Goal: Transaction & Acquisition: Purchase product/service

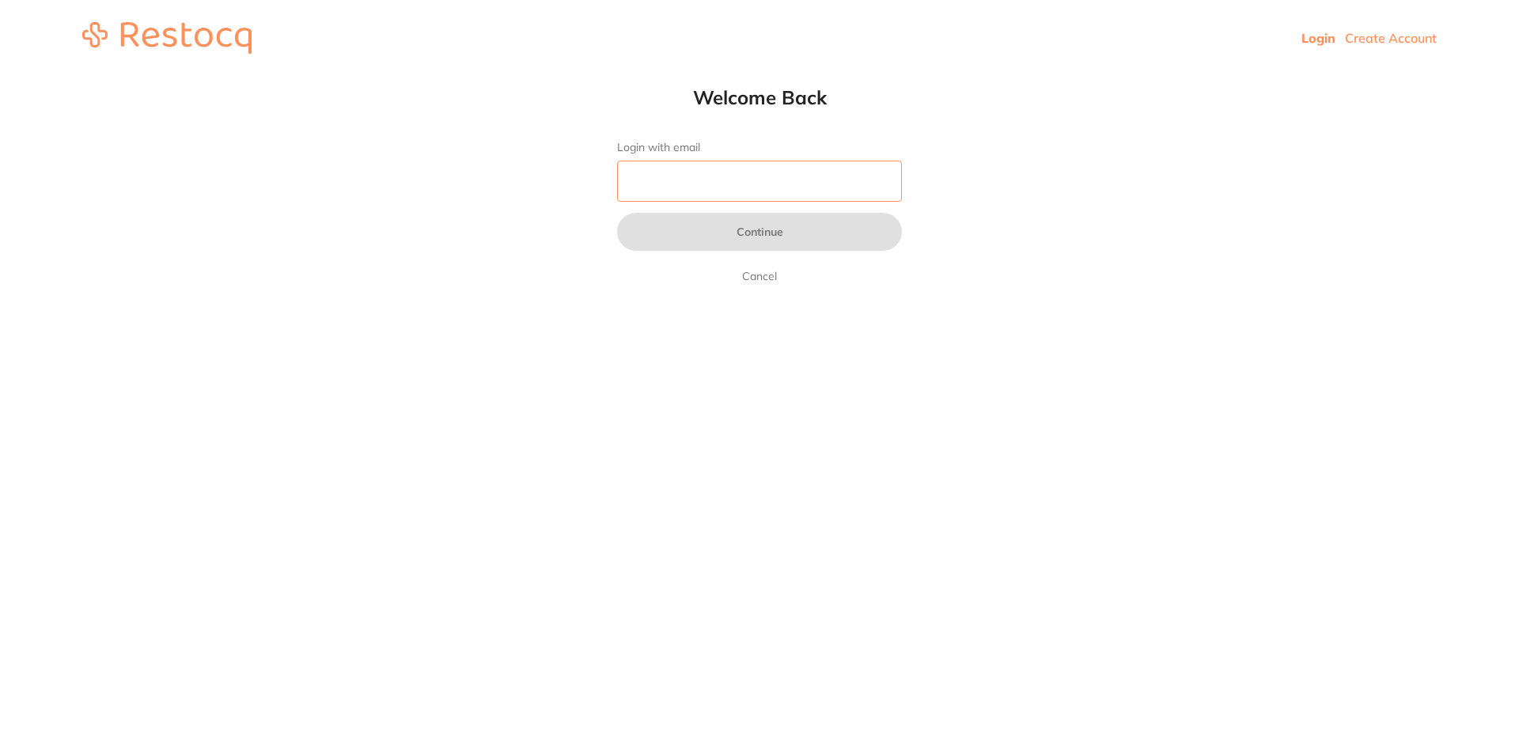
click at [855, 176] on input "Login with email" at bounding box center [759, 181] width 285 height 41
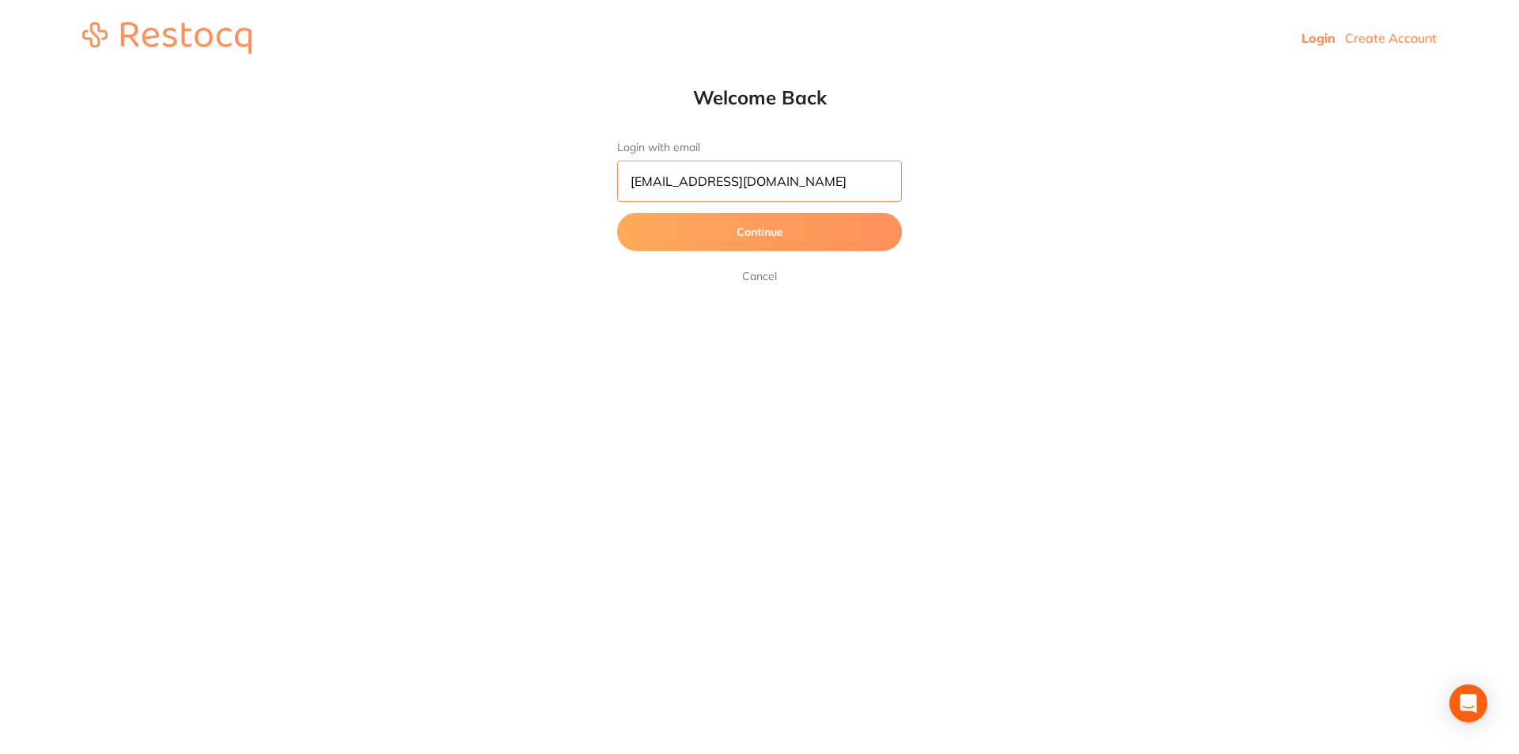
type input "[EMAIL_ADDRESS][DOMAIN_NAME]"
click at [841, 216] on button "Continue" at bounding box center [759, 232] width 285 height 38
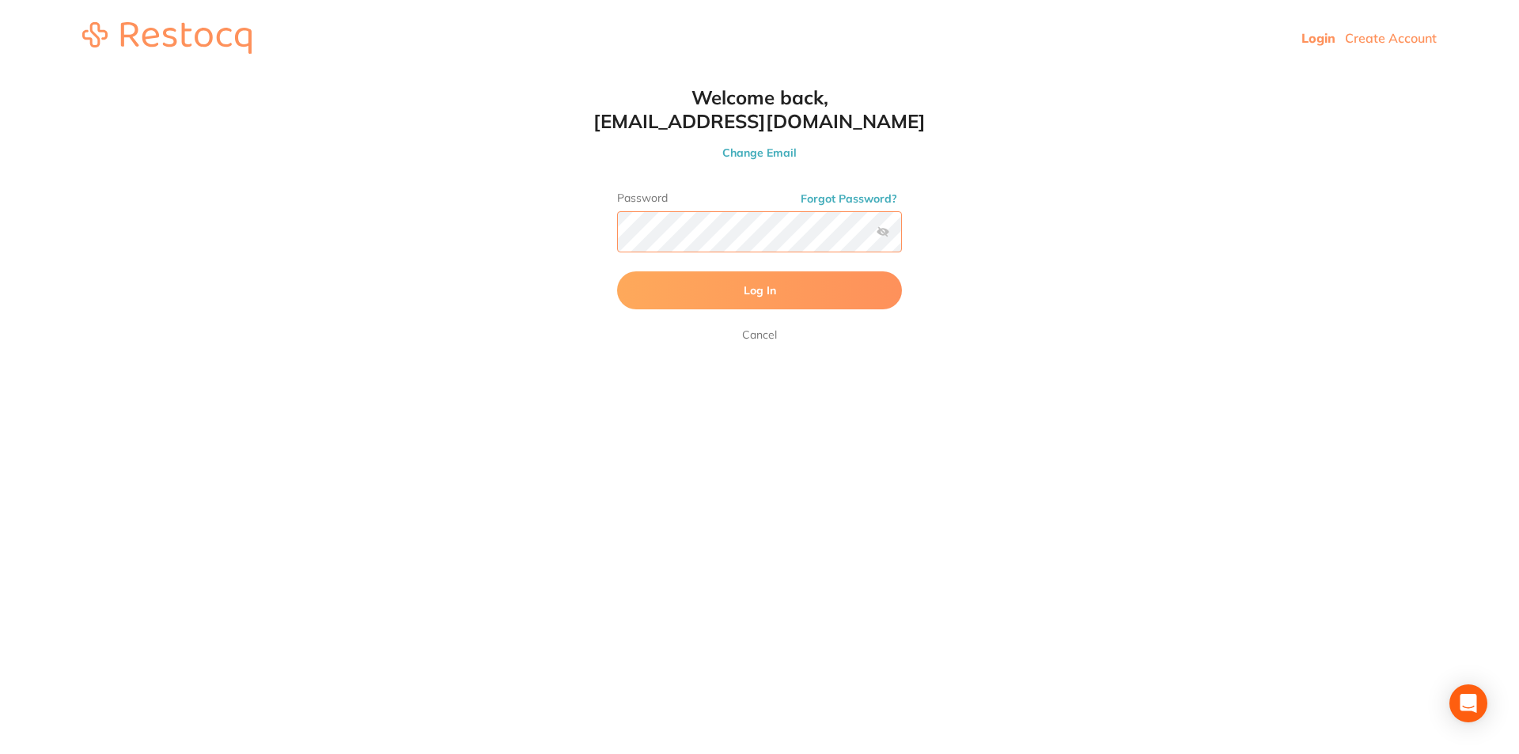
click at [617, 271] on button "Log In" at bounding box center [759, 290] width 285 height 38
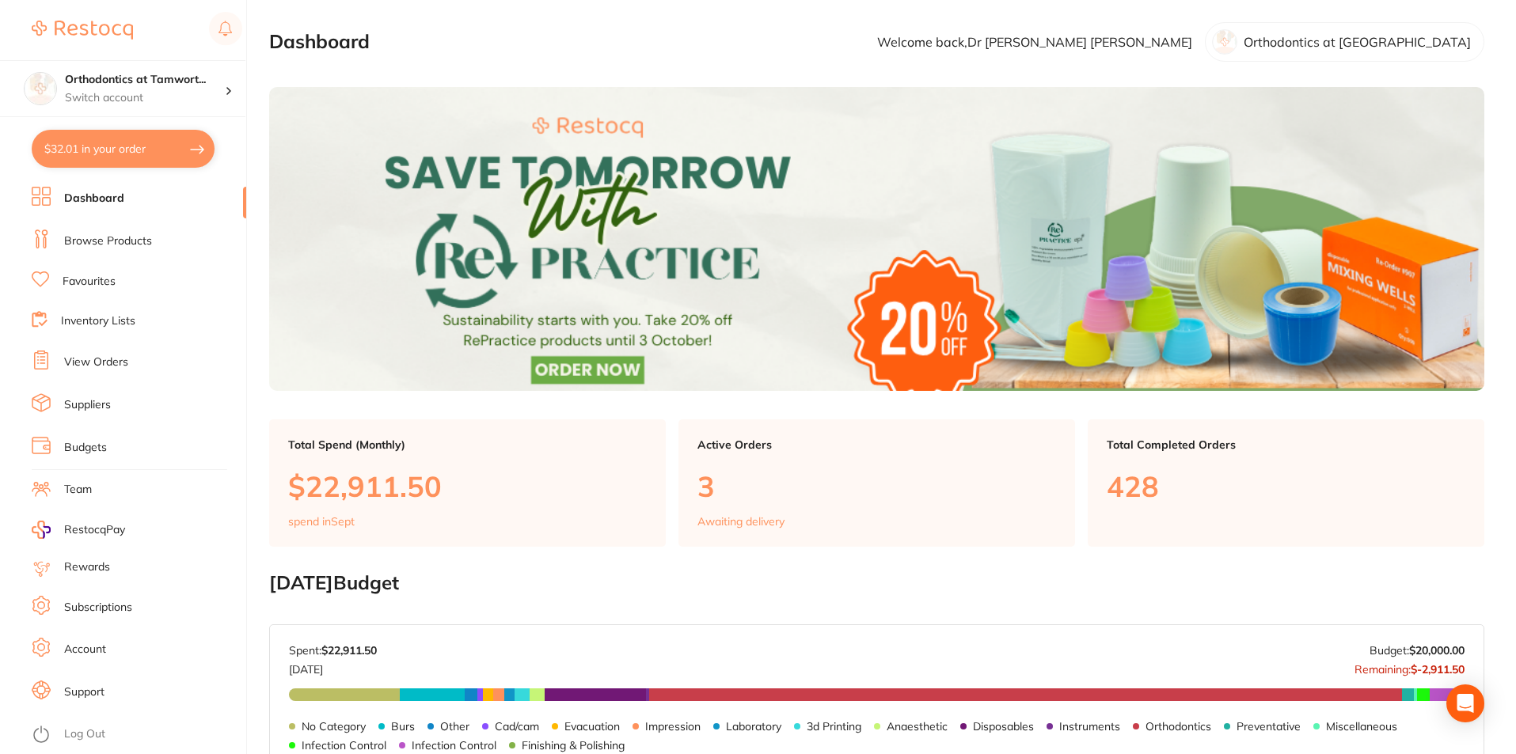
click at [127, 219] on ul "Dashboard Browse Products Favourites Inventory Lists View Orders Suppliers Budg…" at bounding box center [139, 470] width 214 height 567
click at [116, 241] on link "Browse Products" at bounding box center [108, 241] width 88 height 16
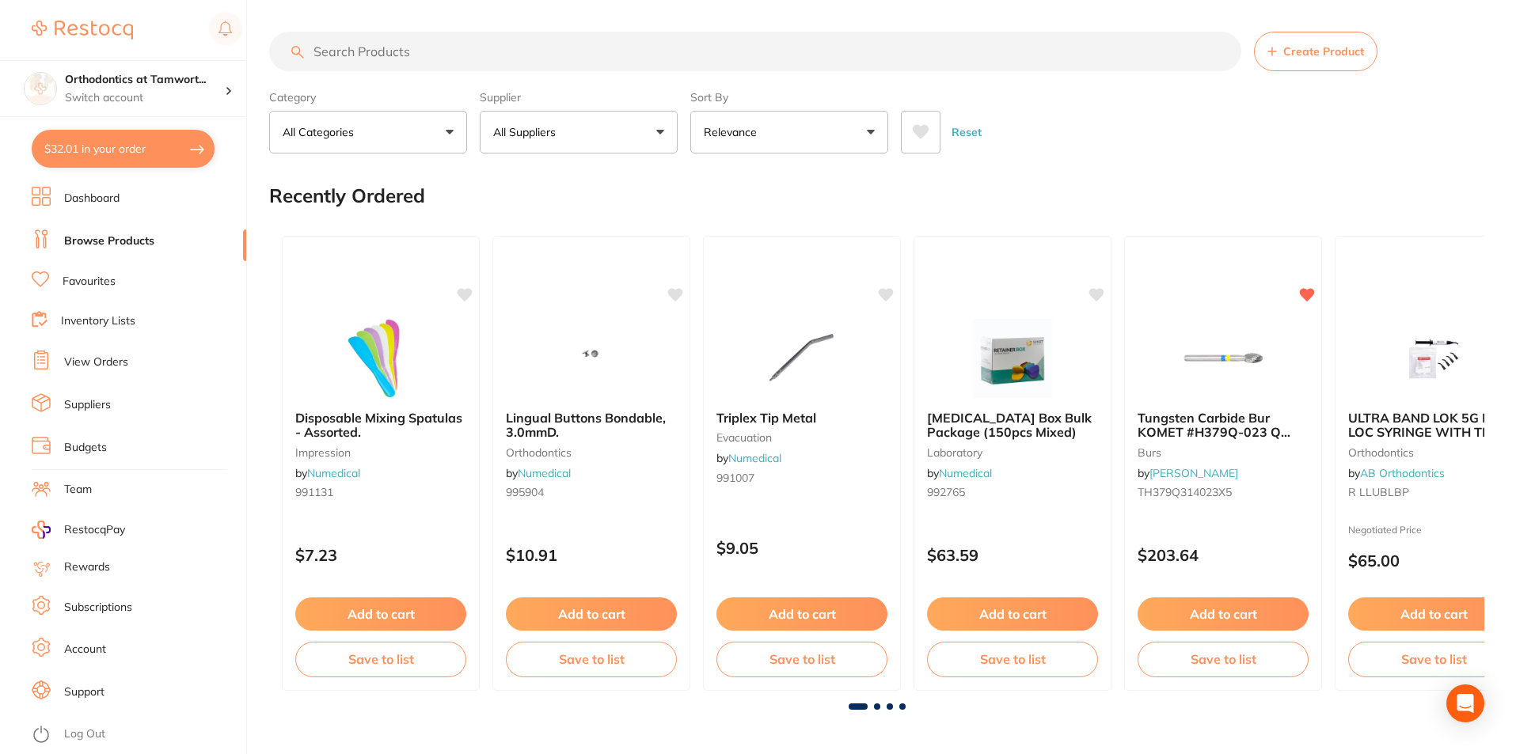
click at [357, 54] on input "search" at bounding box center [755, 52] width 972 height 40
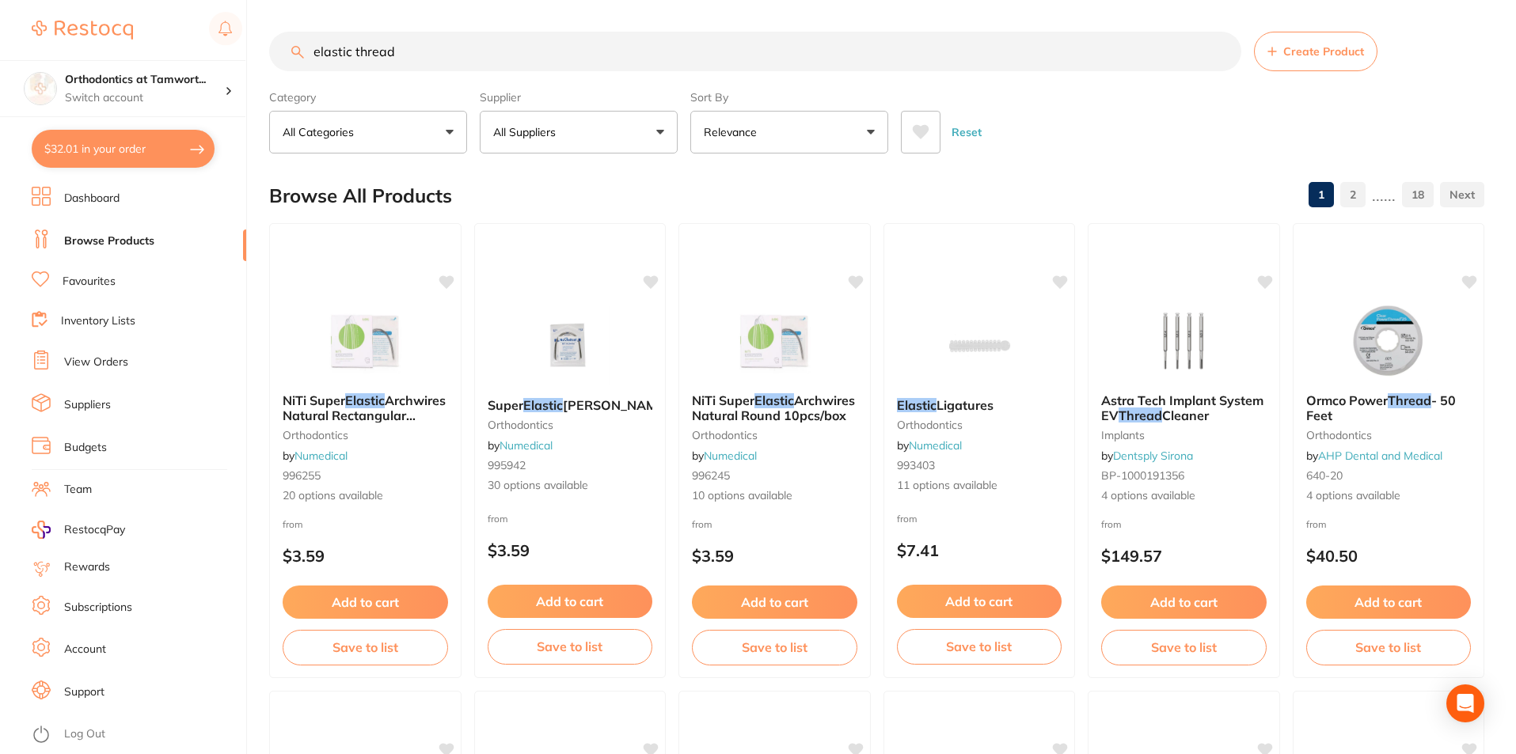
drag, startPoint x: 433, startPoint y: 42, endPoint x: 321, endPoint y: 48, distance: 112.6
click at [321, 48] on input "elastic thread" at bounding box center [755, 52] width 972 height 40
drag, startPoint x: 412, startPoint y: 47, endPoint x: 170, endPoint y: 53, distance: 242.3
click at [170, 53] on div "$32.01 Orthodontics at Tamwort... Switch account Orthodontics at [GEOGRAPHIC_DA…" at bounding box center [758, 377] width 1516 height 754
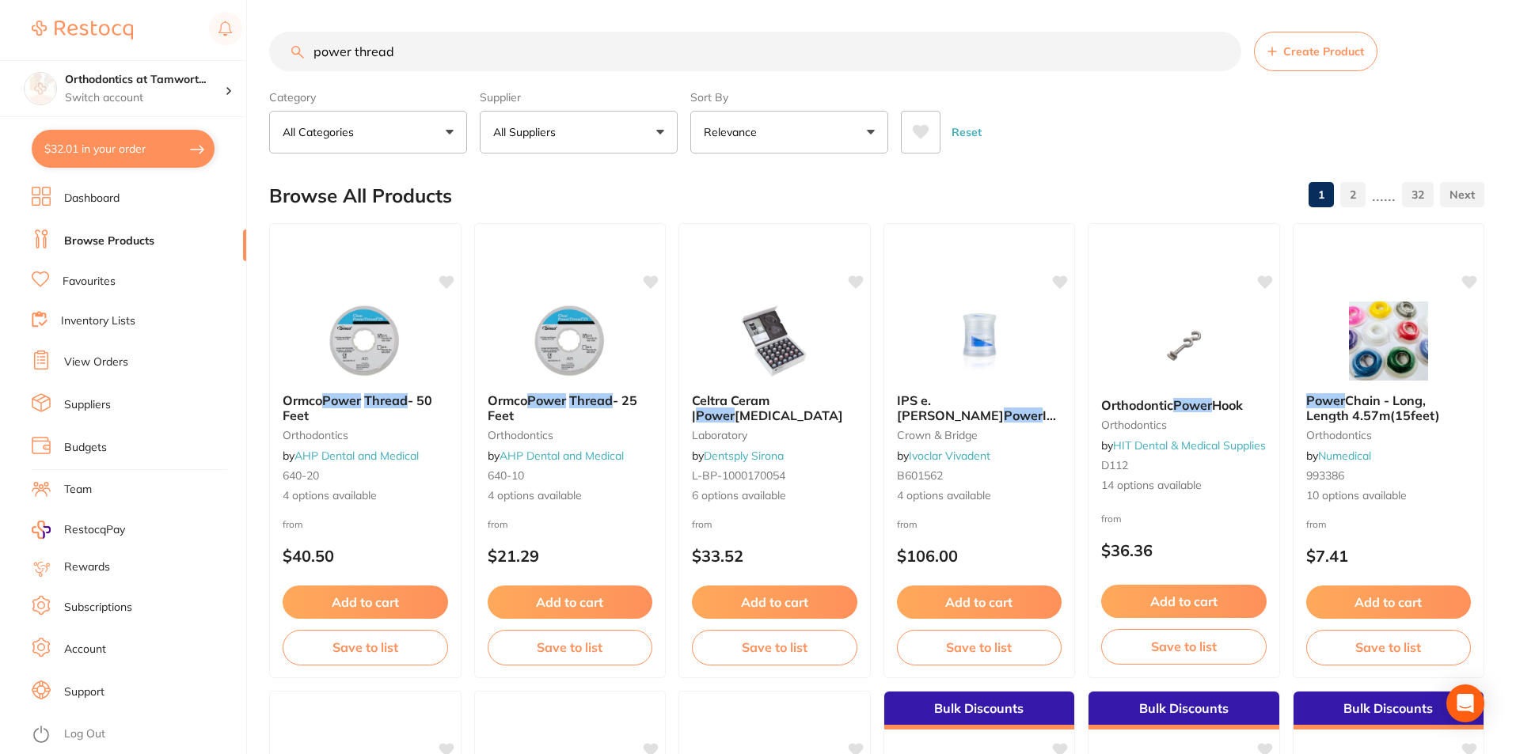
drag, startPoint x: 417, startPoint y: 54, endPoint x: 296, endPoint y: 57, distance: 121.1
click at [296, 57] on div "power thread Create Product" at bounding box center [876, 52] width 1215 height 40
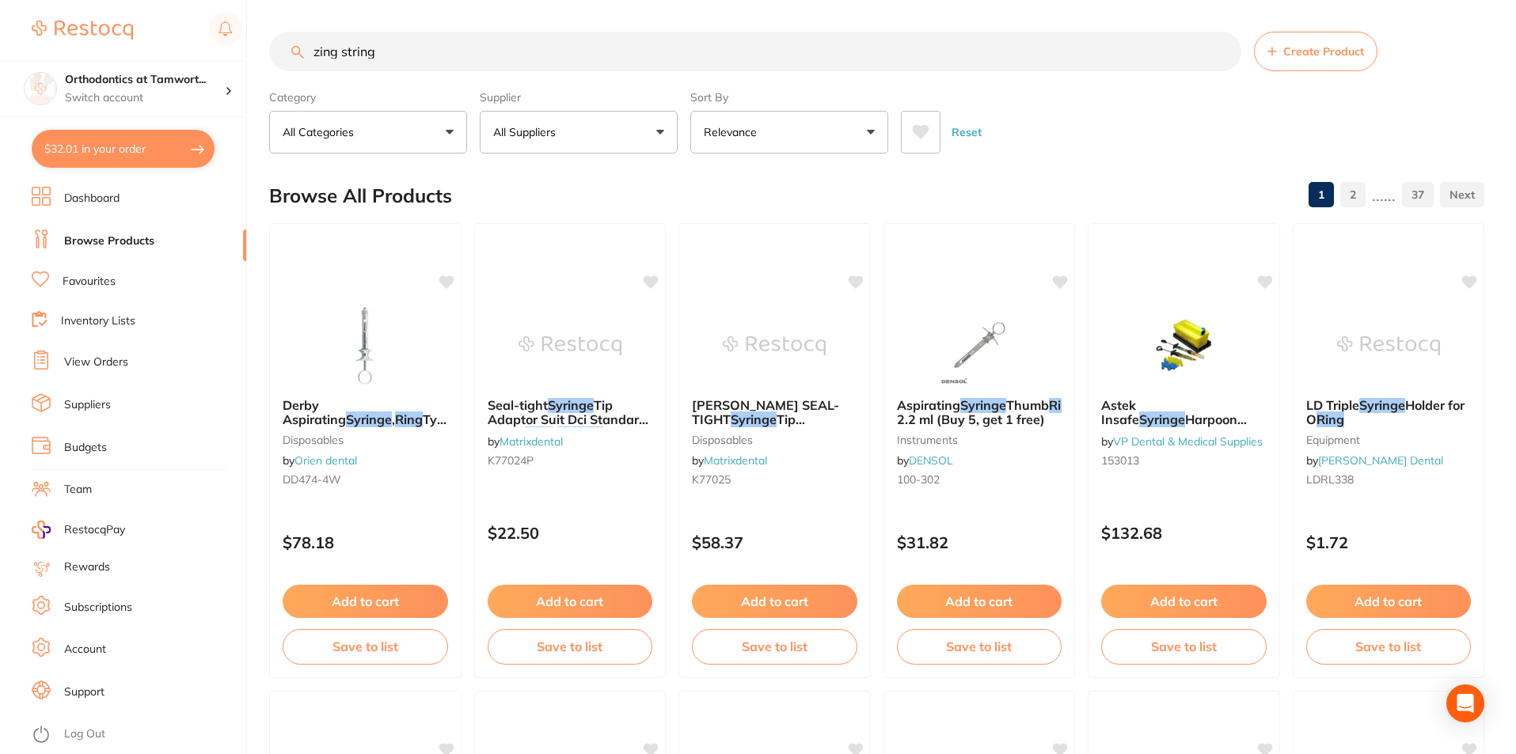
drag, startPoint x: 421, startPoint y: 38, endPoint x: 279, endPoint y: 40, distance: 142.5
click at [279, 40] on input "zing string" at bounding box center [755, 52] width 972 height 40
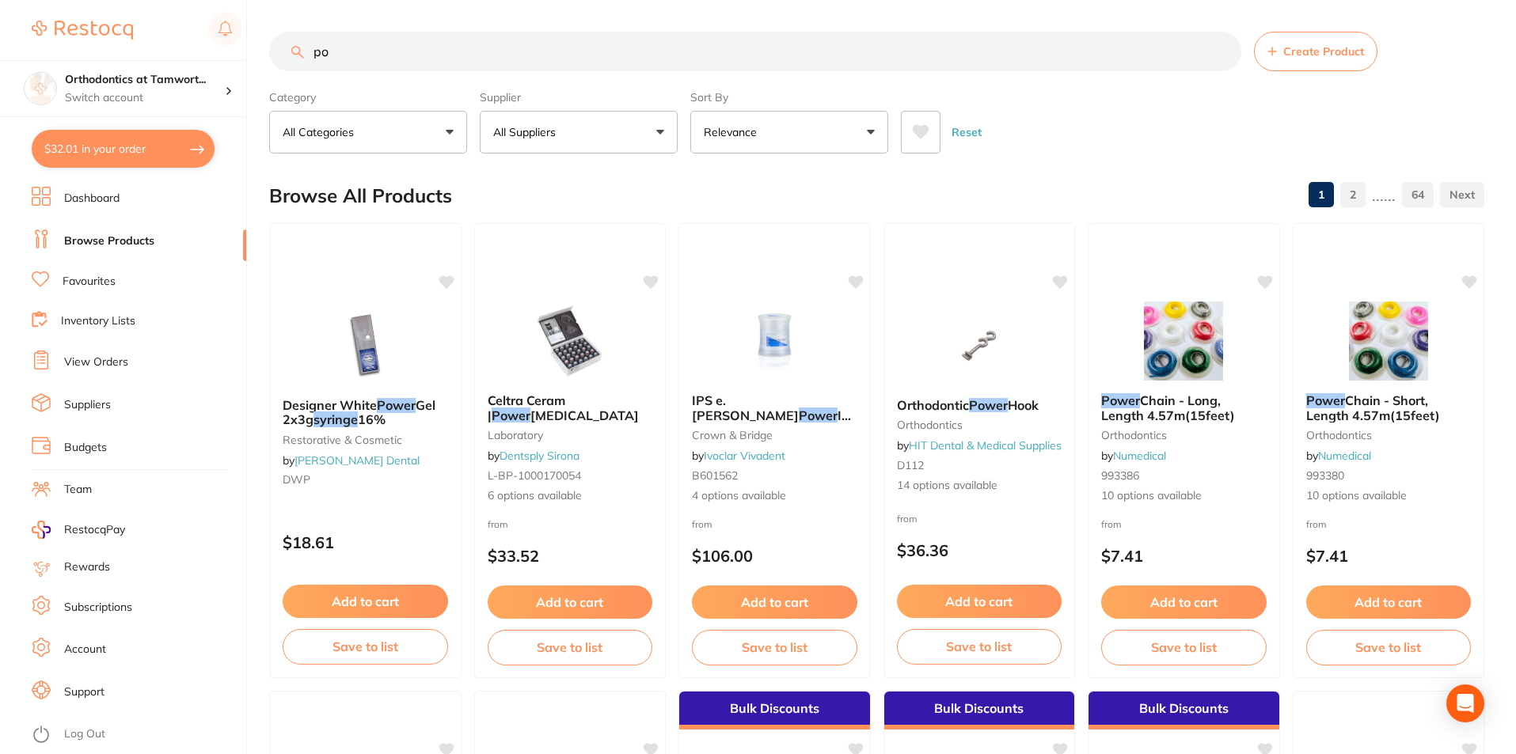
type input "p"
